Goal: Transaction & Acquisition: Book appointment/travel/reservation

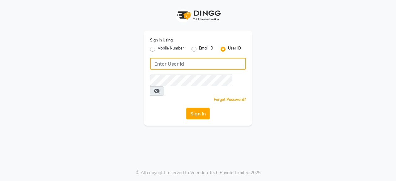
click at [172, 59] on input "Username" at bounding box center [198, 64] width 96 height 12
type input "oshabeautybar"
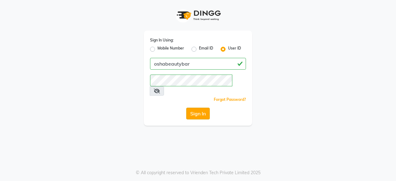
click at [197, 108] on button "Sign In" at bounding box center [197, 114] width 23 height 12
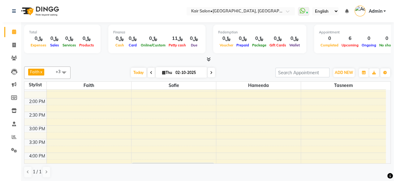
scroll to position [185, 0]
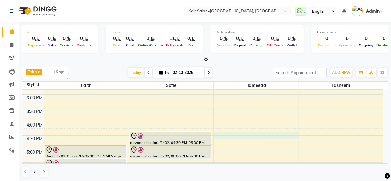
click at [230, 133] on div "8:00 AM 8:30 AM 9:00 AM 9:30 AM 10:00 AM 10:30 AM 11:00 AM 11:30 AM 12:00 PM 12…" at bounding box center [202, 121] width 361 height 435
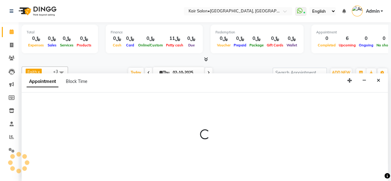
select select "66378"
select select "tentative"
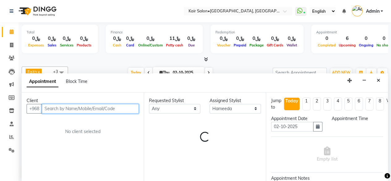
select select "990"
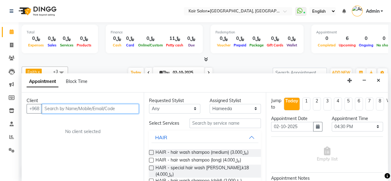
click at [96, 108] on input "text" at bounding box center [90, 109] width 97 height 10
type input "97001572"
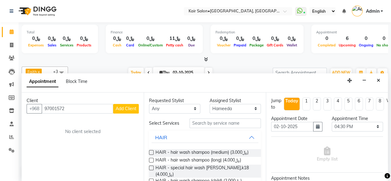
click at [124, 107] on span "Add Client" at bounding box center [126, 109] width 21 height 6
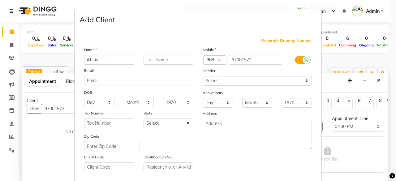
type input "ikhlas"
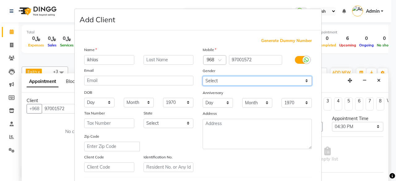
click at [303, 82] on select "Select [DEMOGRAPHIC_DATA] [DEMOGRAPHIC_DATA] Other Prefer Not To Say" at bounding box center [256, 81] width 109 height 10
select select "[DEMOGRAPHIC_DATA]"
click at [202, 76] on select "Select [DEMOGRAPHIC_DATA] [DEMOGRAPHIC_DATA] Other Prefer Not To Say" at bounding box center [256, 81] width 109 height 10
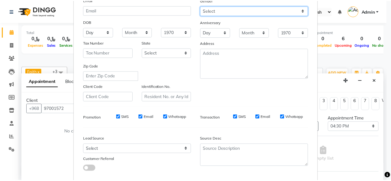
scroll to position [103, 0]
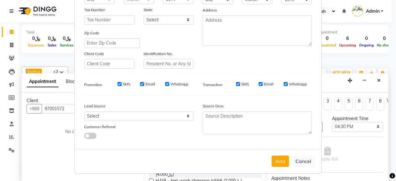
click at [283, 157] on button "Add" at bounding box center [279, 160] width 17 height 11
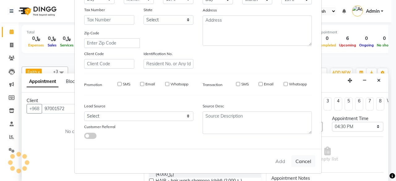
select select
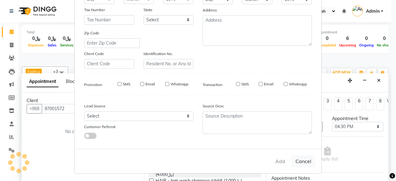
select select
checkbox input "false"
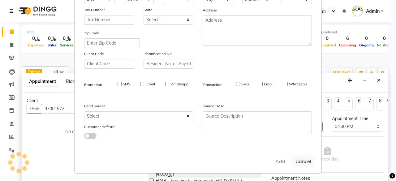
checkbox input "false"
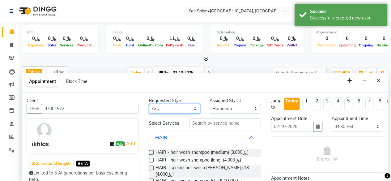
click at [190, 108] on select "Any Faith HABSATBEE [PERSON_NAME] Madam [PERSON_NAME] Madam [PERSON_NAME] Madam…" at bounding box center [174, 109] width 51 height 10
select select "66378"
click at [149, 104] on select "Any Faith HABSATBEE [PERSON_NAME] Madam [PERSON_NAME] Madam [PERSON_NAME] Madam…" at bounding box center [174, 109] width 51 height 10
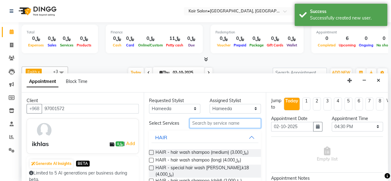
click at [213, 126] on input "text" at bounding box center [224, 123] width 71 height 10
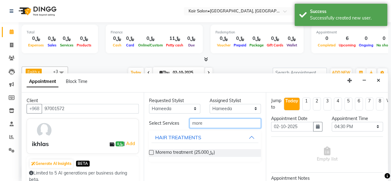
type input "more"
click at [151, 150] on label at bounding box center [151, 152] width 5 height 5
click at [151, 151] on input "checkbox" at bounding box center [151, 153] width 4 height 4
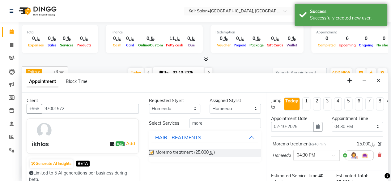
checkbox input "false"
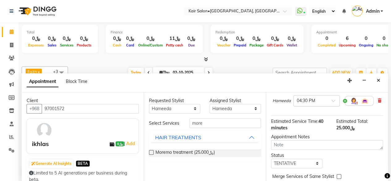
scroll to position [74, 0]
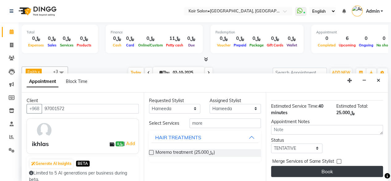
click at [333, 166] on button "Book" at bounding box center [327, 171] width 112 height 11
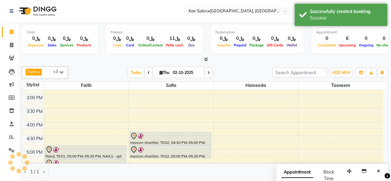
scroll to position [0, 0]
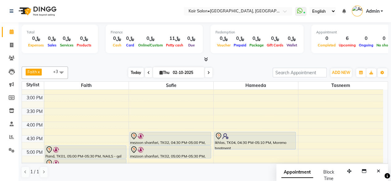
click at [135, 71] on span "Today" at bounding box center [135, 73] width 15 height 10
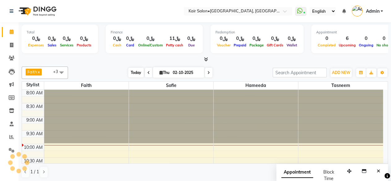
scroll to position [54, 0]
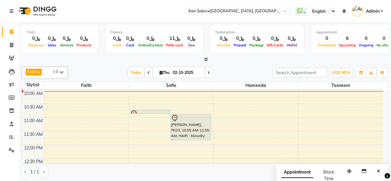
click at [209, 72] on icon at bounding box center [208, 73] width 2 height 4
type input "03-10-2025"
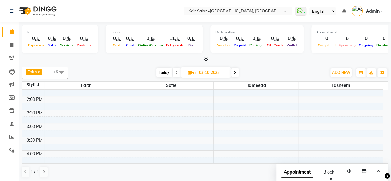
scroll to position [146, 0]
click at [221, 161] on div "8:00 AM 8:30 AM 9:00 AM 9:30 AM 10:00 AM 10:30 AM 11:00 AM 11:30 AM 12:00 PM 12…" at bounding box center [202, 160] width 361 height 435
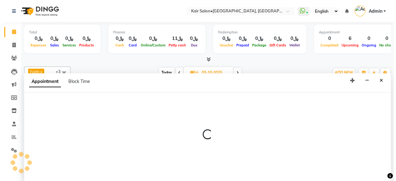
scroll to position [0, 0]
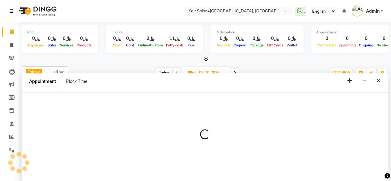
select select "66378"
select select "tentative"
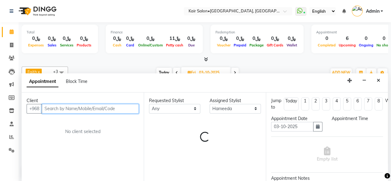
select select "960"
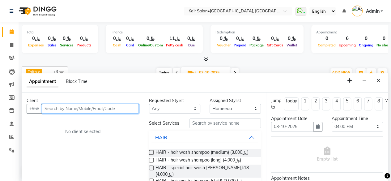
click at [100, 105] on input "text" at bounding box center [90, 109] width 97 height 10
type input "95559566"
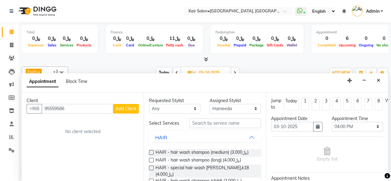
click at [129, 107] on span "Add Client" at bounding box center [126, 109] width 21 height 6
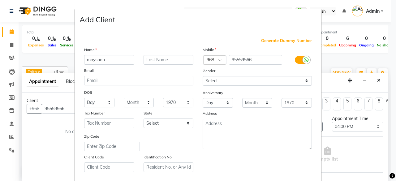
type input "maysoon"
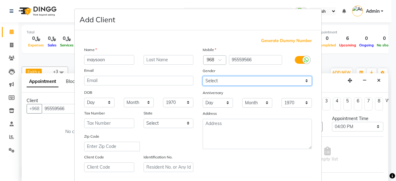
click at [305, 81] on select "Select [DEMOGRAPHIC_DATA] [DEMOGRAPHIC_DATA] Other Prefer Not To Say" at bounding box center [256, 81] width 109 height 10
select select "[DEMOGRAPHIC_DATA]"
click at [202, 76] on select "Select [DEMOGRAPHIC_DATA] [DEMOGRAPHIC_DATA] Other Prefer Not To Say" at bounding box center [256, 81] width 109 height 10
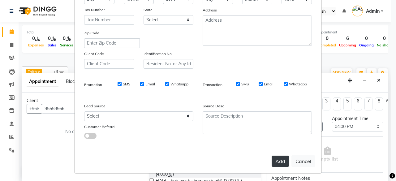
click at [278, 160] on button "Add" at bounding box center [279, 160] width 17 height 11
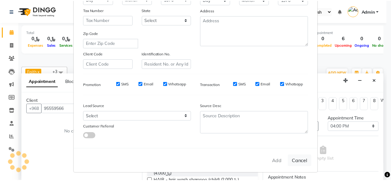
scroll to position [72, 0]
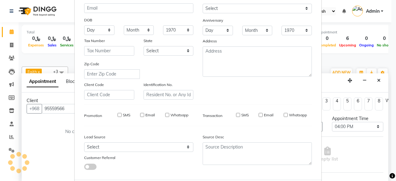
select select
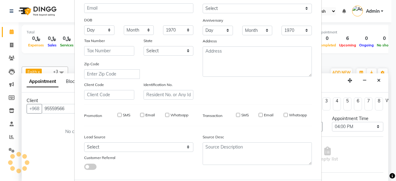
select select
checkbox input "false"
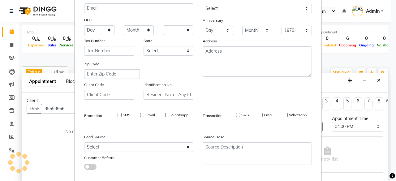
checkbox input "false"
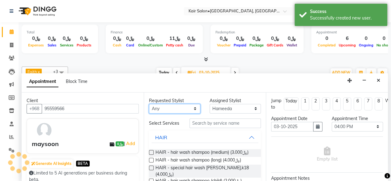
click at [191, 106] on select "Any Faith HABSATBEE [PERSON_NAME] Madam [PERSON_NAME] Madam [PERSON_NAME] Madam…" at bounding box center [174, 109] width 51 height 10
select select "66378"
click at [149, 104] on select "Any Faith HABSATBEE [PERSON_NAME] Madam [PERSON_NAME] Madam [PERSON_NAME] Madam…" at bounding box center [174, 109] width 51 height 10
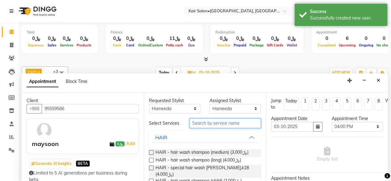
click at [208, 126] on input "text" at bounding box center [224, 123] width 71 height 10
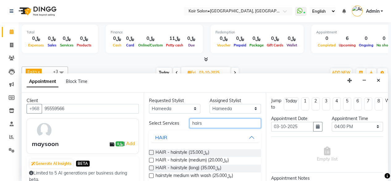
type input "hairs"
click at [150, 176] on label at bounding box center [151, 175] width 5 height 5
click at [150, 176] on input "checkbox" at bounding box center [151, 176] width 4 height 4
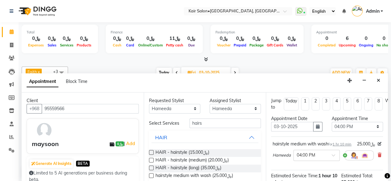
click at [150, 178] on label at bounding box center [151, 175] width 5 height 5
click at [150, 178] on input "checkbox" at bounding box center [151, 176] width 4 height 4
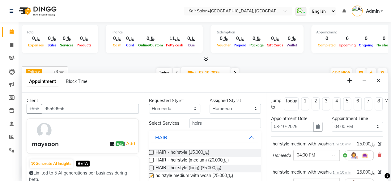
checkbox input "false"
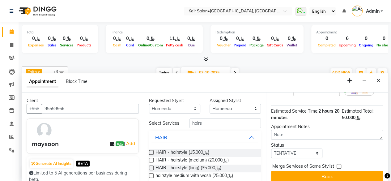
scroll to position [115, 0]
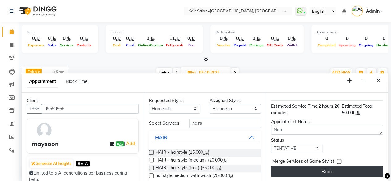
click at [326, 167] on button "Book" at bounding box center [327, 171] width 112 height 11
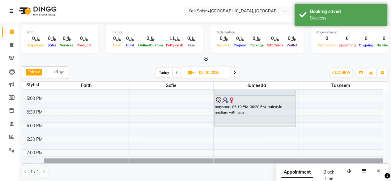
scroll to position [208, 0]
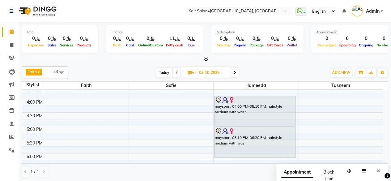
click at [159, 70] on span "Today" at bounding box center [163, 73] width 15 height 10
type input "02-10-2025"
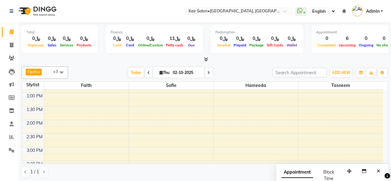
scroll to position [146, 0]
click at [163, 133] on div "8:00 AM 8:30 AM 9:00 AM 9:30 AM 10:00 AM 10:30 AM 11:00 AM 11:30 AM 12:00 PM 12…" at bounding box center [202, 160] width 361 height 435
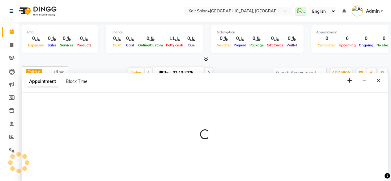
scroll to position [0, 0]
select select "58893"
select select "900"
select select "tentative"
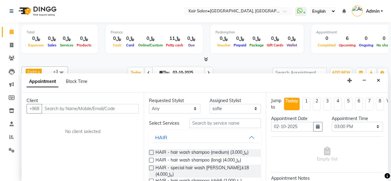
click at [89, 106] on input "text" at bounding box center [90, 109] width 97 height 10
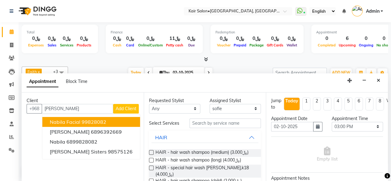
click at [108, 121] on button "Nabila Facial 99828082" at bounding box center [91, 122] width 98 height 10
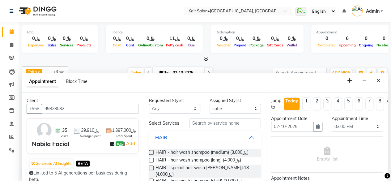
type input "99828082"
click at [190, 107] on select "Any Faith HABSATBEE [PERSON_NAME] Madam [PERSON_NAME] Madam [PERSON_NAME] Madam…" at bounding box center [174, 109] width 51 height 10
select select "58893"
click at [149, 104] on select "Any Faith HABSATBEE [PERSON_NAME] Madam [PERSON_NAME] Madam [PERSON_NAME] Madam…" at bounding box center [174, 109] width 51 height 10
click at [208, 123] on input "text" at bounding box center [224, 123] width 71 height 10
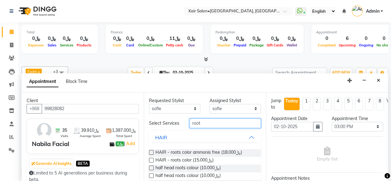
type input "root"
click at [150, 162] on label at bounding box center [151, 160] width 5 height 5
click at [150, 163] on input "checkbox" at bounding box center [151, 161] width 4 height 4
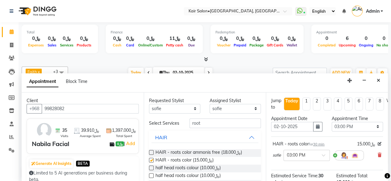
checkbox input "false"
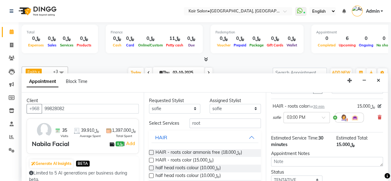
scroll to position [74, 0]
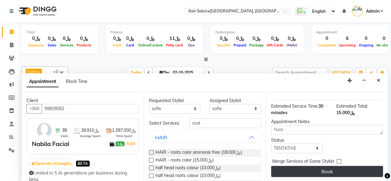
click at [313, 168] on button "Book" at bounding box center [327, 171] width 112 height 11
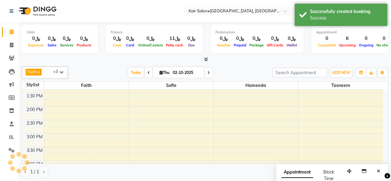
scroll to position [0, 0]
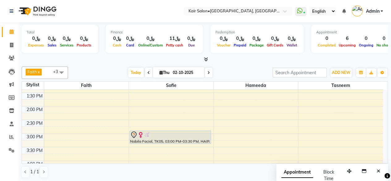
click at [207, 72] on icon at bounding box center [208, 73] width 2 height 4
type input "03-10-2025"
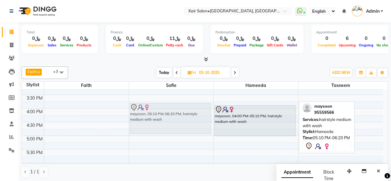
scroll to position [198, 0]
drag, startPoint x: 194, startPoint y: 118, endPoint x: 201, endPoint y: 107, distance: 12.3
click at [201, 107] on tr "maysoon, 05:10 PM-06:20 PM, hairstyle medium with wash maysoon, 04:00 PM-05:10 …" at bounding box center [202, 108] width 361 height 435
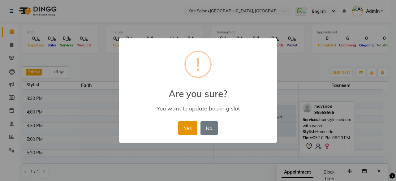
click at [186, 123] on button "Yes" at bounding box center [187, 128] width 19 height 14
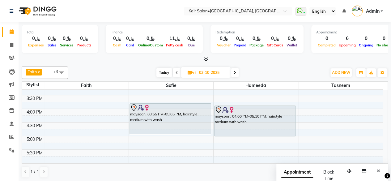
scroll to position [167, 0]
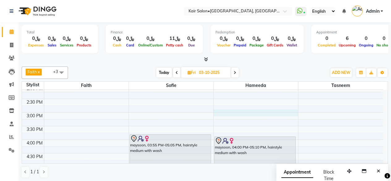
click at [217, 111] on div "8:00 AM 8:30 AM 9:00 AM 9:30 AM 10:00 AM 10:30 AM 11:00 AM 11:30 AM 12:00 PM 12…" at bounding box center [202, 139] width 361 height 435
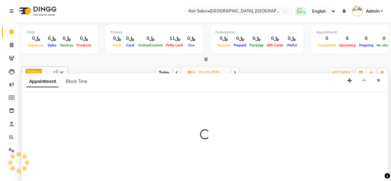
scroll to position [0, 0]
select select "66378"
select select "900"
select select "tentative"
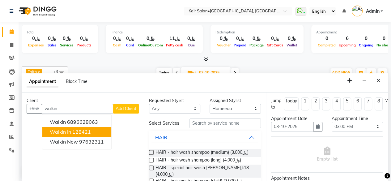
click at [98, 128] on button "walkin in 128421" at bounding box center [76, 132] width 69 height 10
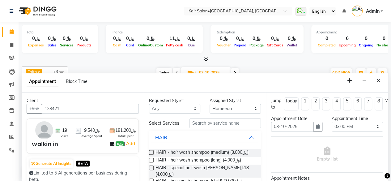
type input "128421"
click at [192, 108] on select "Any Faith HABSATBEE [PERSON_NAME] Madam [PERSON_NAME] Madam [PERSON_NAME] Madam…" at bounding box center [174, 109] width 51 height 10
select select "66378"
click at [149, 104] on select "Any Faith HABSATBEE [PERSON_NAME] Madam [PERSON_NAME] Madam [PERSON_NAME] Madam…" at bounding box center [174, 109] width 51 height 10
click at [210, 125] on input "text" at bounding box center [224, 123] width 71 height 10
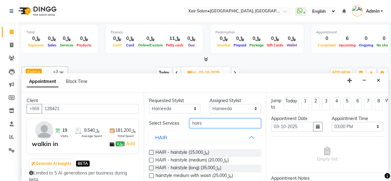
type input "hairs"
click at [150, 177] on label at bounding box center [151, 175] width 5 height 5
click at [150, 177] on input "checkbox" at bounding box center [151, 176] width 4 height 4
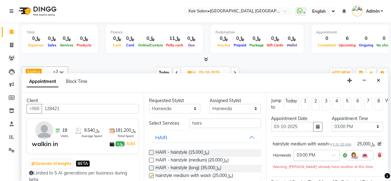
checkbox input "false"
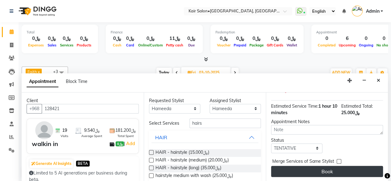
scroll to position [87, 0]
click at [326, 167] on button "Book" at bounding box center [327, 171] width 112 height 11
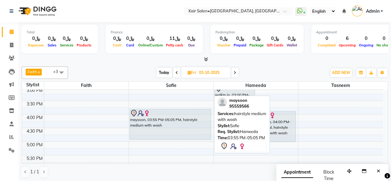
scroll to position [198, 0]
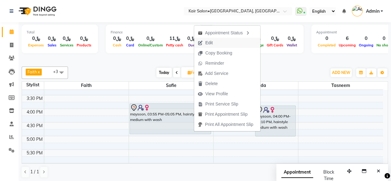
click at [211, 43] on span "Edit" at bounding box center [208, 43] width 7 height 6
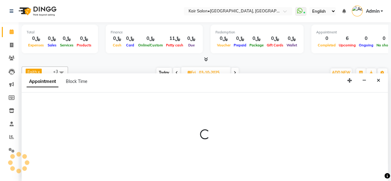
scroll to position [0, 0]
select select "tentative"
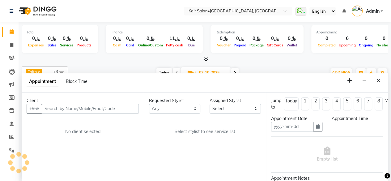
type input "03-10-2025"
select select "955"
select select "66378"
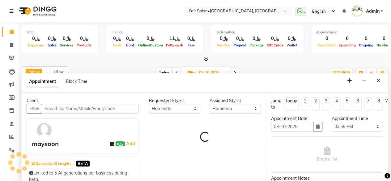
scroll to position [54, 0]
select select "3223"
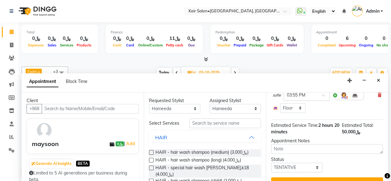
scroll to position [102, 0]
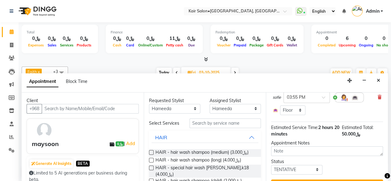
click at [380, 79] on button "Close" at bounding box center [378, 81] width 9 height 10
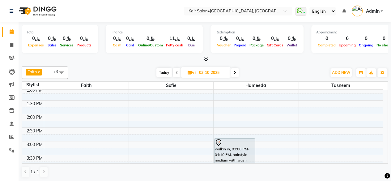
scroll to position [208, 0]
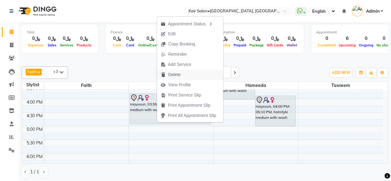
click at [172, 75] on span "Delete" at bounding box center [174, 74] width 12 height 6
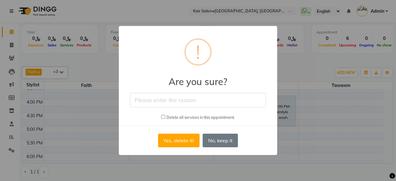
click at [164, 103] on input "text" at bounding box center [198, 100] width 136 height 15
type input "double entry"
click at [174, 142] on button "Yes, delete it!" at bounding box center [178, 141] width 41 height 14
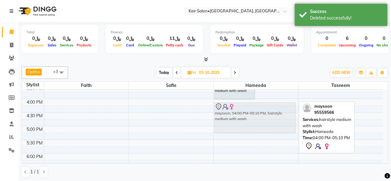
drag, startPoint x: 278, startPoint y: 100, endPoint x: 266, endPoint y: 106, distance: 13.1
click at [266, 106] on div "walkin in, 03:00 PM-04:10 PM, hairstyle medium with wash maysoon, 04:00 PM-05:1…" at bounding box center [256, 98] width 84 height 435
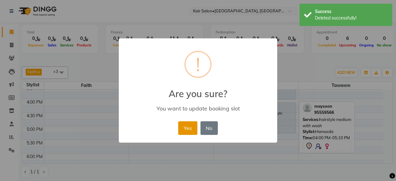
click at [188, 125] on button "Yes" at bounding box center [187, 128] width 19 height 14
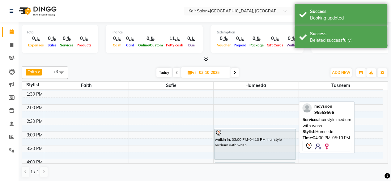
scroll to position [116, 0]
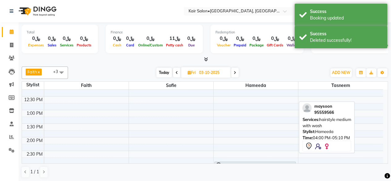
click at [164, 72] on span "Today" at bounding box center [163, 73] width 15 height 10
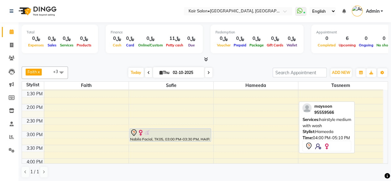
scroll to position [146, 0]
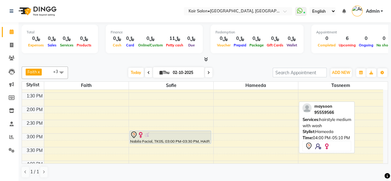
click at [210, 70] on span at bounding box center [208, 73] width 7 height 10
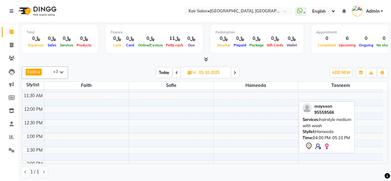
scroll to position [31, 0]
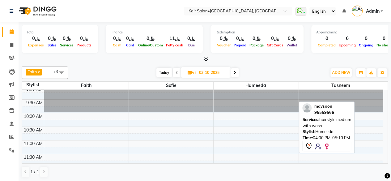
click at [237, 71] on span at bounding box center [234, 73] width 7 height 10
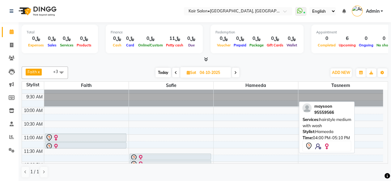
scroll to position [0, 0]
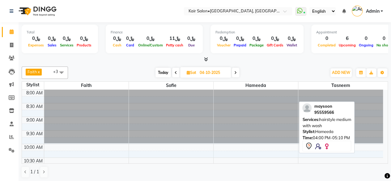
click at [174, 73] on span at bounding box center [175, 73] width 7 height 10
type input "03-10-2025"
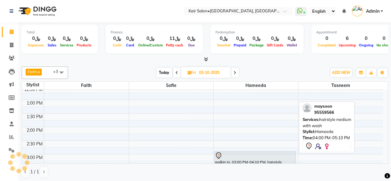
scroll to position [185, 0]
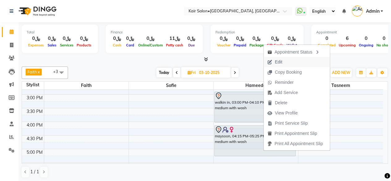
click at [283, 60] on span "Edit" at bounding box center [275, 62] width 22 height 10
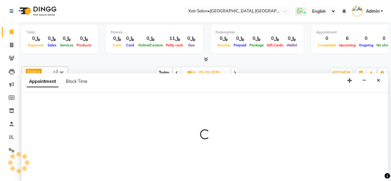
scroll to position [0, 0]
select select "tentative"
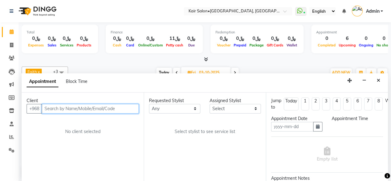
type input "03-10-2025"
select select "975"
select select "66378"
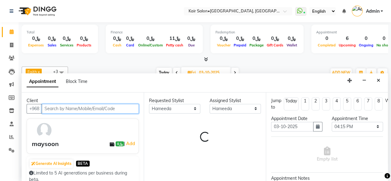
select select "3223"
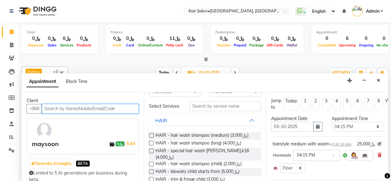
scroll to position [0, 0]
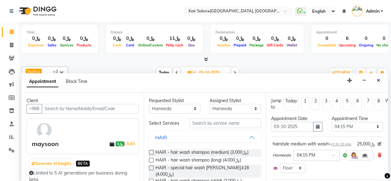
click at [305, 144] on div "hairstyle medium with wash for 1 hr 10 min" at bounding box center [312, 144] width 79 height 6
click at [378, 157] on icon at bounding box center [380, 155] width 4 height 4
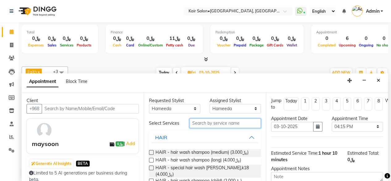
click at [226, 123] on input "text" at bounding box center [224, 123] width 71 height 10
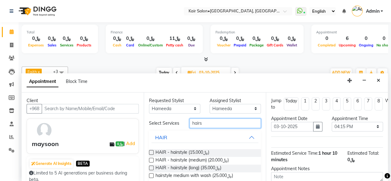
type input "hairs"
click at [152, 170] on label at bounding box center [151, 167] width 5 height 5
click at [152, 170] on input "checkbox" at bounding box center [151, 168] width 4 height 4
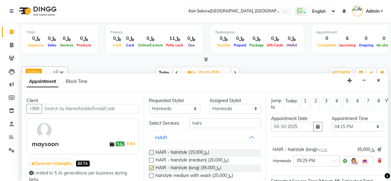
checkbox input "false"
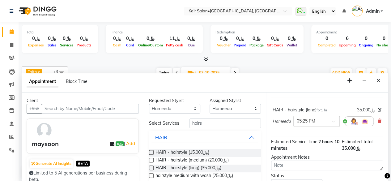
scroll to position [72, 0]
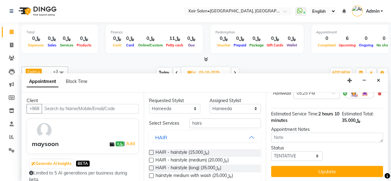
click at [332, 166] on button "Update" at bounding box center [327, 171] width 112 height 11
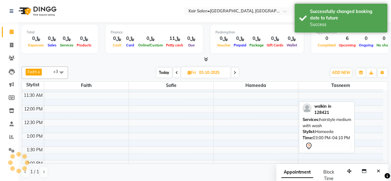
scroll to position [185, 0]
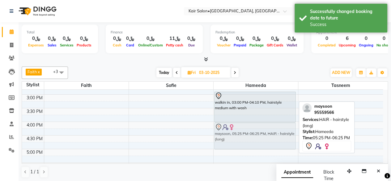
drag, startPoint x: 249, startPoint y: 160, endPoint x: 238, endPoint y: 128, distance: 33.9
click at [238, 128] on div "walkin in, 03:00 PM-04:10 PM, hairstyle medium with wash maysoon, 05:25 PM-06:2…" at bounding box center [256, 121] width 84 height 435
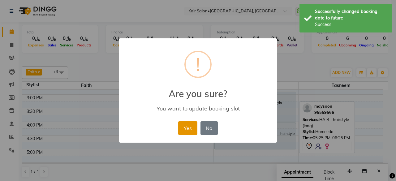
click at [190, 127] on button "Yes" at bounding box center [187, 128] width 19 height 14
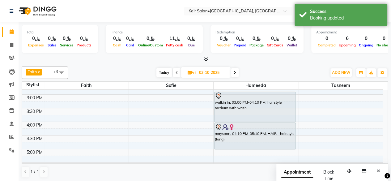
click at [161, 71] on span "Today" at bounding box center [163, 73] width 15 height 10
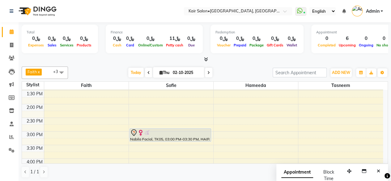
scroll to position [169, 0]
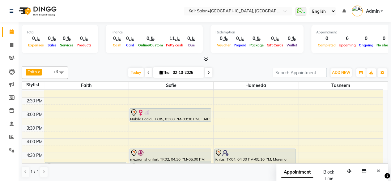
click at [207, 73] on icon at bounding box center [208, 73] width 2 height 4
type input "03-10-2025"
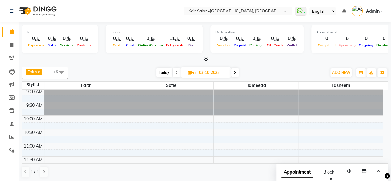
scroll to position [0, 0]
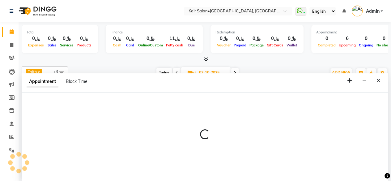
select select "49362"
select select "tentative"
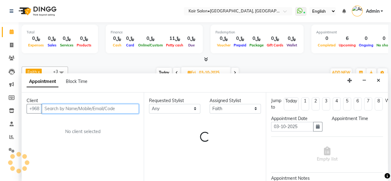
select select "600"
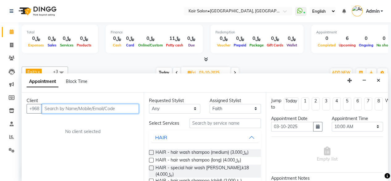
click at [76, 108] on input "text" at bounding box center [90, 109] width 97 height 10
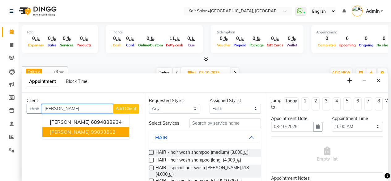
click at [91, 129] on ngb-highlight "99833612" at bounding box center [103, 132] width 25 height 6
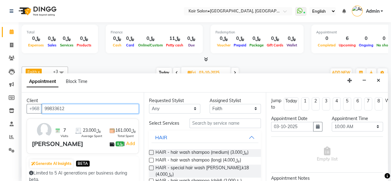
type input "99833612"
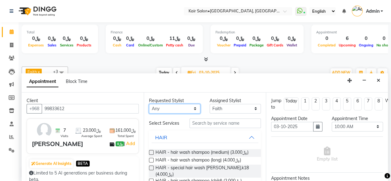
click at [192, 107] on select "Any Faith HABSATBEE [PERSON_NAME] Madam [PERSON_NAME] Madam [PERSON_NAME] Madam…" at bounding box center [174, 109] width 51 height 10
select select "49362"
click at [149, 104] on select "Any Faith HABSATBEE [PERSON_NAME] Madam [PERSON_NAME] Madam [PERSON_NAME] Madam…" at bounding box center [174, 109] width 51 height 10
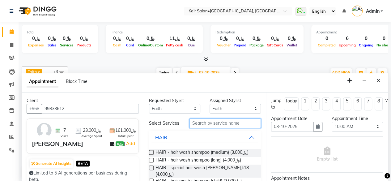
click at [207, 124] on input "text" at bounding box center [224, 123] width 71 height 10
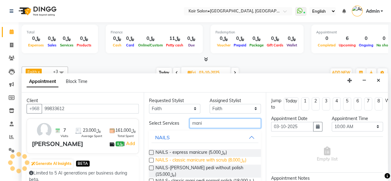
scroll to position [62, 0]
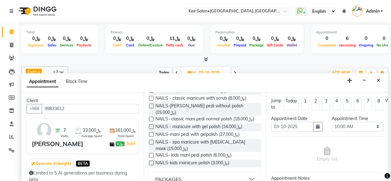
type input "mani"
click at [149, 129] on label at bounding box center [151, 126] width 5 height 5
click at [149, 129] on input "checkbox" at bounding box center [151, 127] width 4 height 4
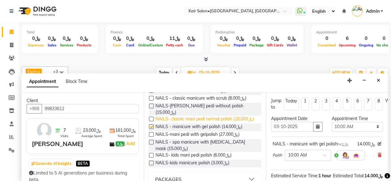
checkbox input "false"
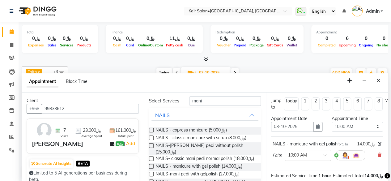
scroll to position [0, 0]
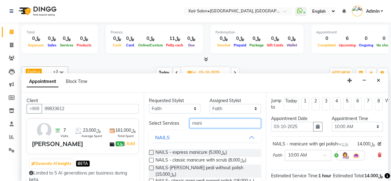
click at [210, 125] on input "mani" at bounding box center [224, 123] width 71 height 10
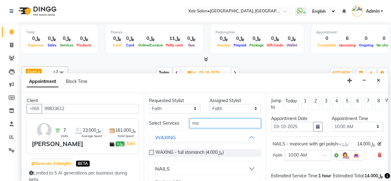
type input "m"
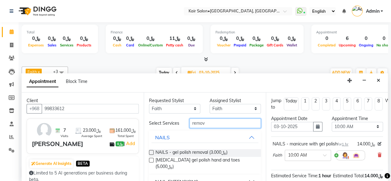
type input "remov"
click at [152, 155] on label at bounding box center [151, 152] width 5 height 5
click at [152, 155] on input "checkbox" at bounding box center [151, 153] width 4 height 4
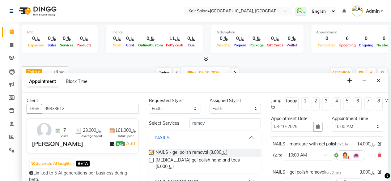
checkbox input "false"
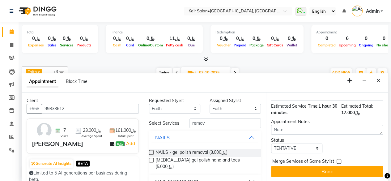
scroll to position [108, 0]
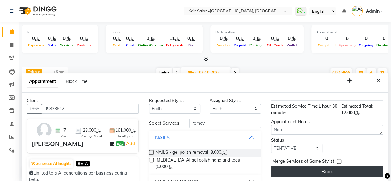
click at [330, 167] on button "Book" at bounding box center [327, 171] width 112 height 11
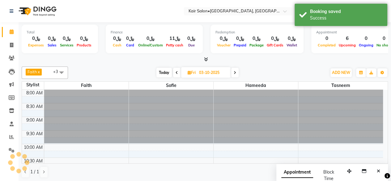
scroll to position [0, 0]
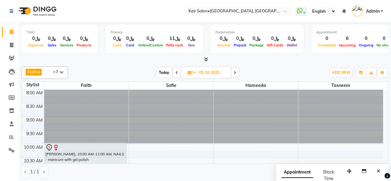
click at [190, 73] on icon at bounding box center [189, 72] width 3 height 4
select select "10"
select select "2025"
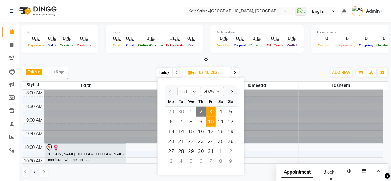
click at [212, 122] on span "10" at bounding box center [211, 122] width 10 height 10
type input "[DATE]"
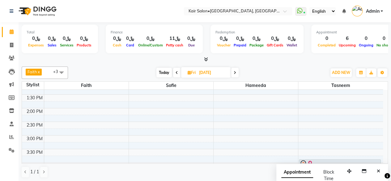
scroll to position [146, 0]
click at [143, 146] on div "8:00 AM 8:30 AM 9:00 AM 9:30 AM 10:00 AM 10:30 AM 11:00 AM 11:30 AM 12:00 PM 12…" at bounding box center [202, 160] width 361 height 435
select select "58893"
select select "930"
select select "tentative"
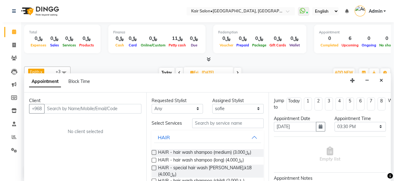
scroll to position [0, 0]
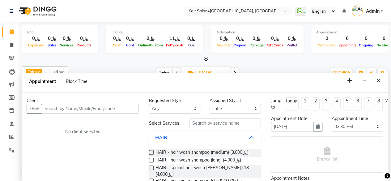
click at [129, 108] on input "text" at bounding box center [90, 109] width 97 height 10
type input "91955344"
click at [129, 107] on span "Add Client" at bounding box center [126, 109] width 21 height 6
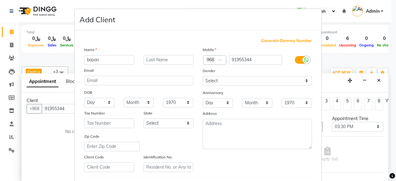
type input "bayan"
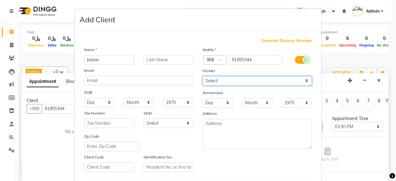
click at [303, 79] on select "Select [DEMOGRAPHIC_DATA] [DEMOGRAPHIC_DATA] Other Prefer Not To Say" at bounding box center [256, 81] width 109 height 10
select select "[DEMOGRAPHIC_DATA]"
click at [202, 76] on select "Select [DEMOGRAPHIC_DATA] [DEMOGRAPHIC_DATA] Other Prefer Not To Say" at bounding box center [256, 81] width 109 height 10
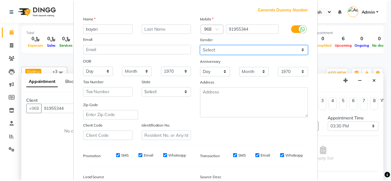
scroll to position [93, 0]
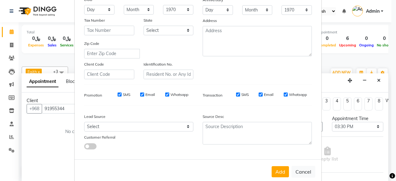
click at [278, 170] on button "Add" at bounding box center [279, 171] width 17 height 11
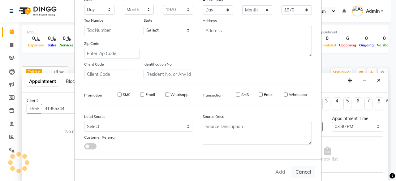
select select
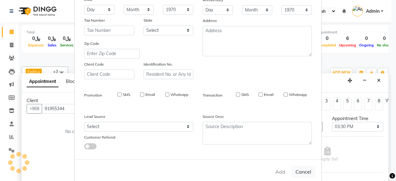
select select
checkbox input "false"
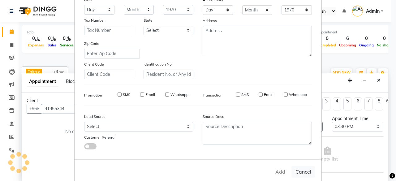
checkbox input "false"
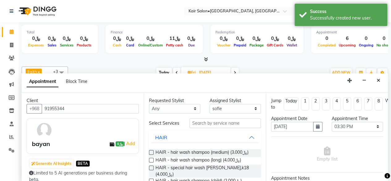
scroll to position [0, 0]
click at [192, 108] on select "Any Faith HABSATBEE [PERSON_NAME] Madam [PERSON_NAME] Madam [PERSON_NAME] Madam…" at bounding box center [174, 109] width 51 height 10
select select "58893"
click at [149, 104] on select "Any Faith HABSATBEE [PERSON_NAME] Madam [PERSON_NAME] Madam [PERSON_NAME] Madam…" at bounding box center [174, 109] width 51 height 10
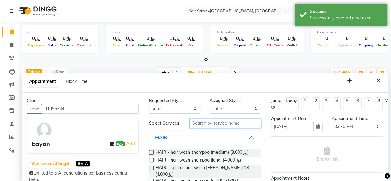
click at [202, 128] on input "text" at bounding box center [224, 123] width 71 height 10
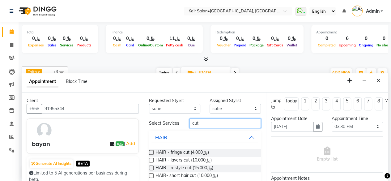
type input "cut"
click at [153, 161] on label at bounding box center [151, 160] width 5 height 5
click at [153, 161] on input "checkbox" at bounding box center [151, 161] width 4 height 4
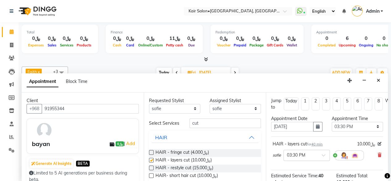
checkbox input "false"
click at [206, 123] on input "cut" at bounding box center [224, 123] width 71 height 10
type input "c"
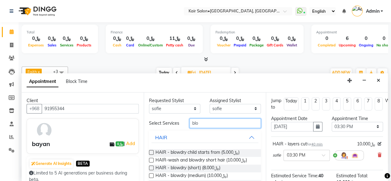
type input "blo"
click at [151, 178] on label at bounding box center [151, 175] width 5 height 5
click at [151, 178] on input "checkbox" at bounding box center [151, 176] width 4 height 4
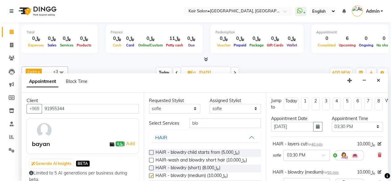
checkbox input "false"
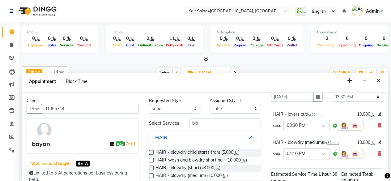
scroll to position [93, 0]
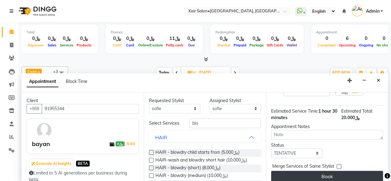
click at [326, 172] on button "Book" at bounding box center [327, 176] width 112 height 11
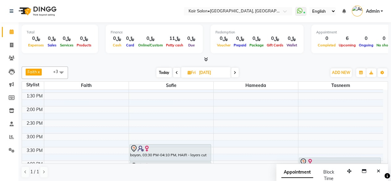
scroll to position [0, 0]
click at [354, 30] on div "Appointment" at bounding box center [354, 32] width 77 height 5
click at [165, 70] on span "Today" at bounding box center [163, 73] width 15 height 10
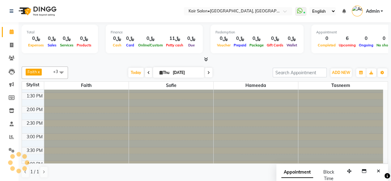
type input "02-10-2025"
